Goal: Task Accomplishment & Management: Use online tool/utility

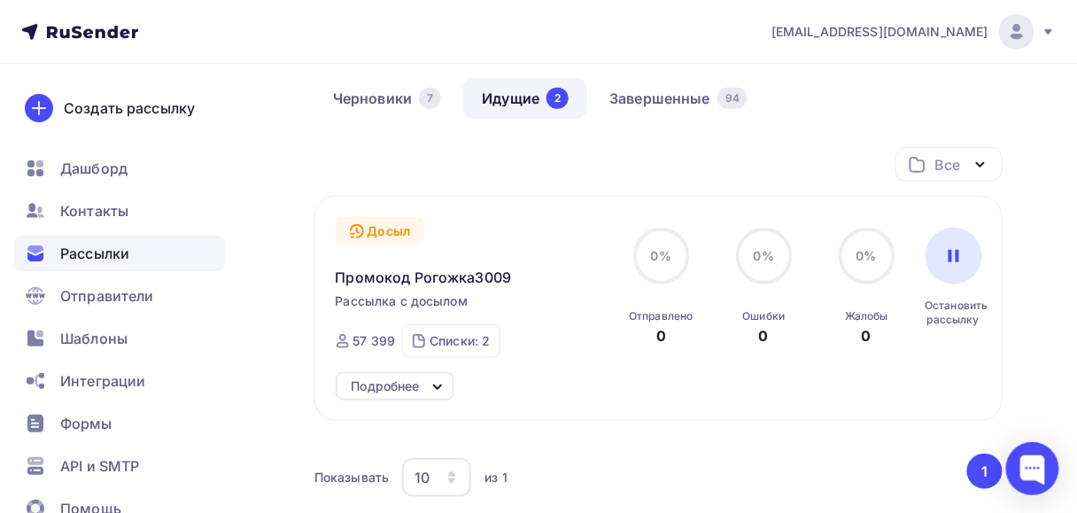
scroll to position [142, 0]
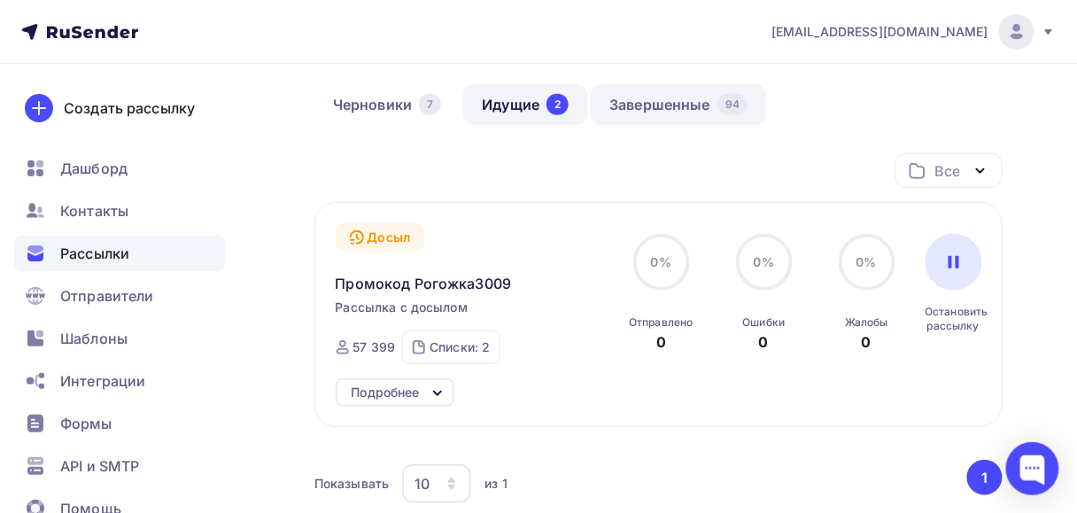
click at [651, 105] on link "Завершенные 94" at bounding box center [677, 104] width 175 height 41
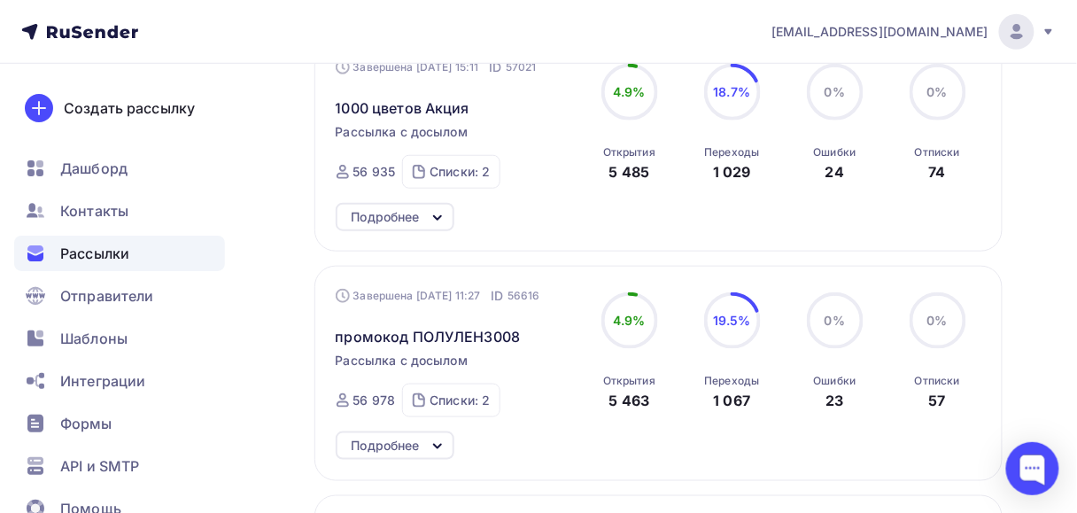
scroll to position [425, 0]
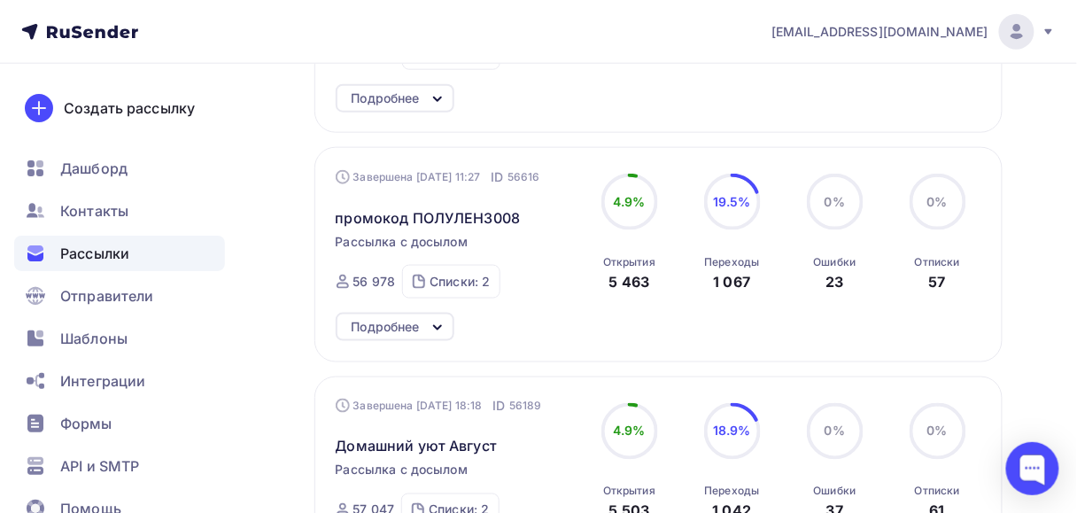
click at [115, 264] on div "Рассылки" at bounding box center [119, 252] width 211 height 35
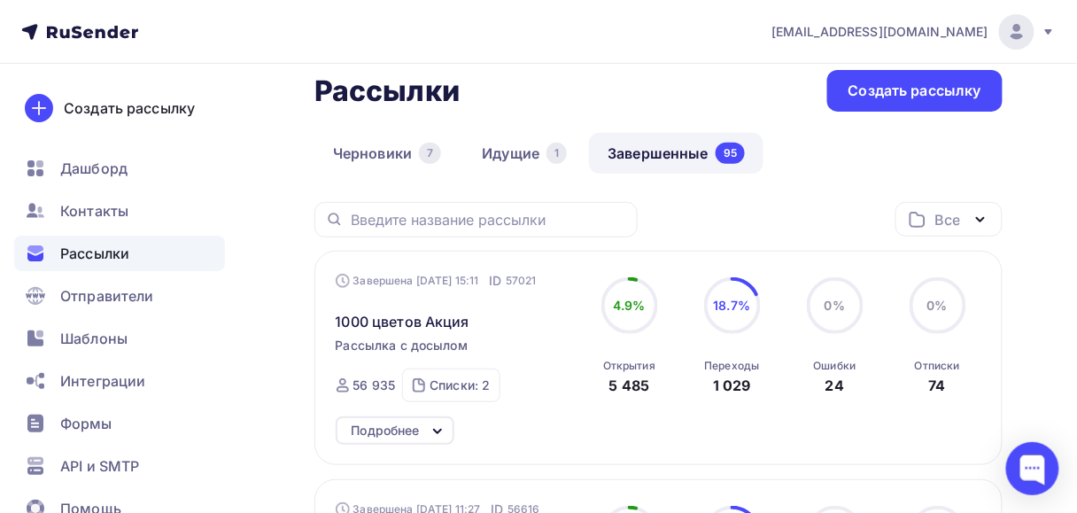
scroll to position [71, 0]
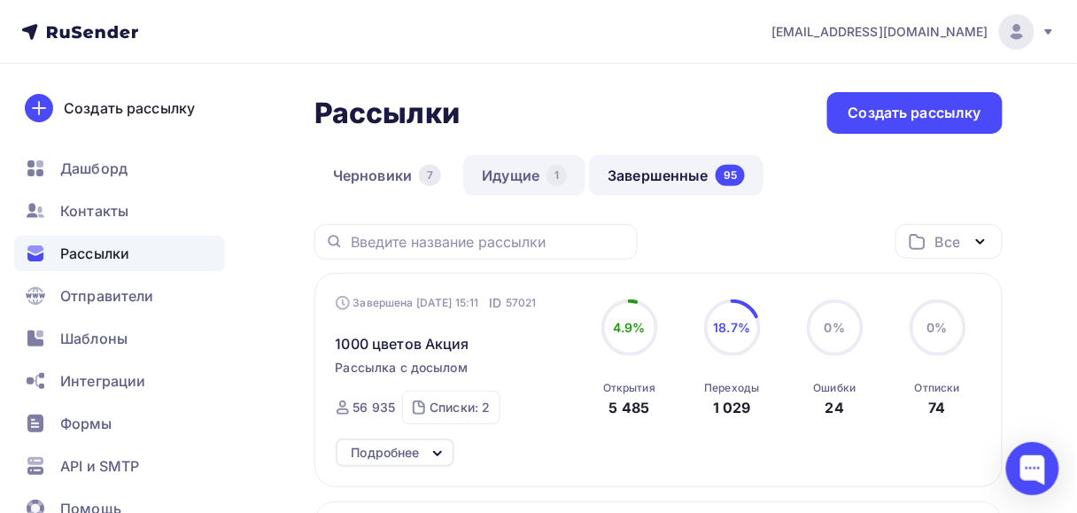
click at [524, 168] on link "Идущие 1" at bounding box center [524, 175] width 122 height 41
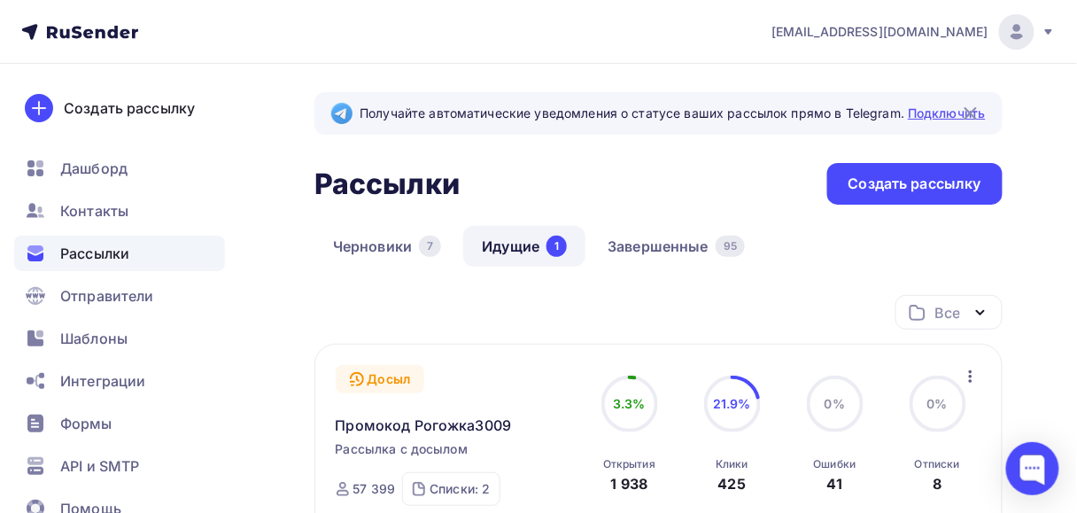
click at [937, 109] on link "Подключить" at bounding box center [945, 112] width 77 height 15
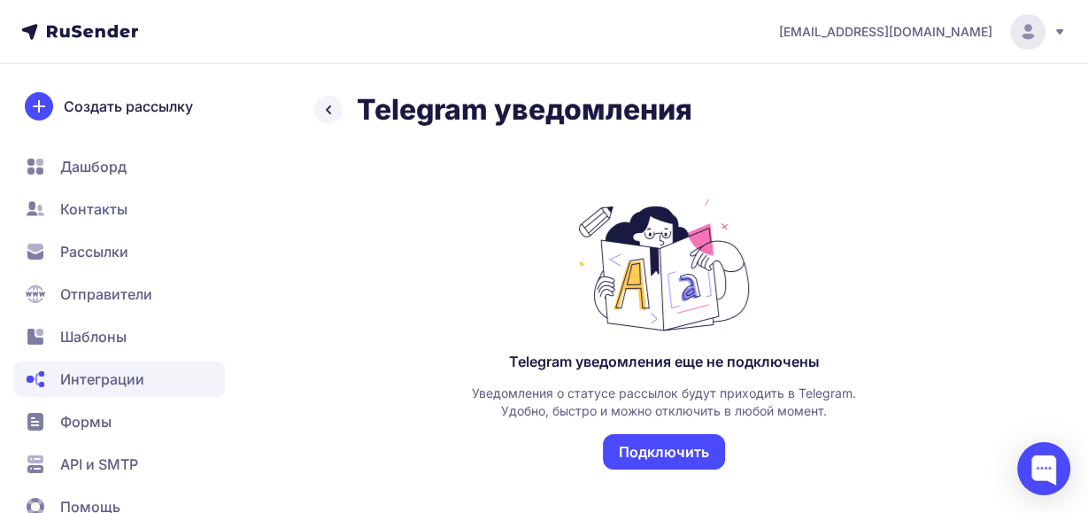
click at [668, 442] on button "Подключить" at bounding box center [664, 451] width 122 height 35
